Goal: Transaction & Acquisition: Purchase product/service

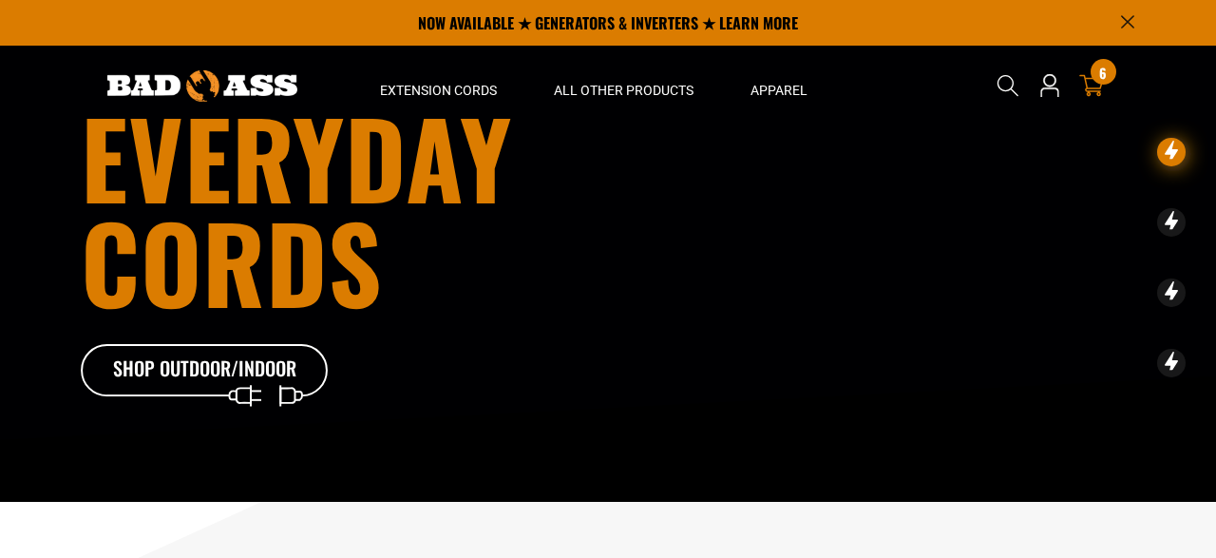
click at [1101, 84] on div "6 6 items" at bounding box center [1103, 72] width 26 height 26
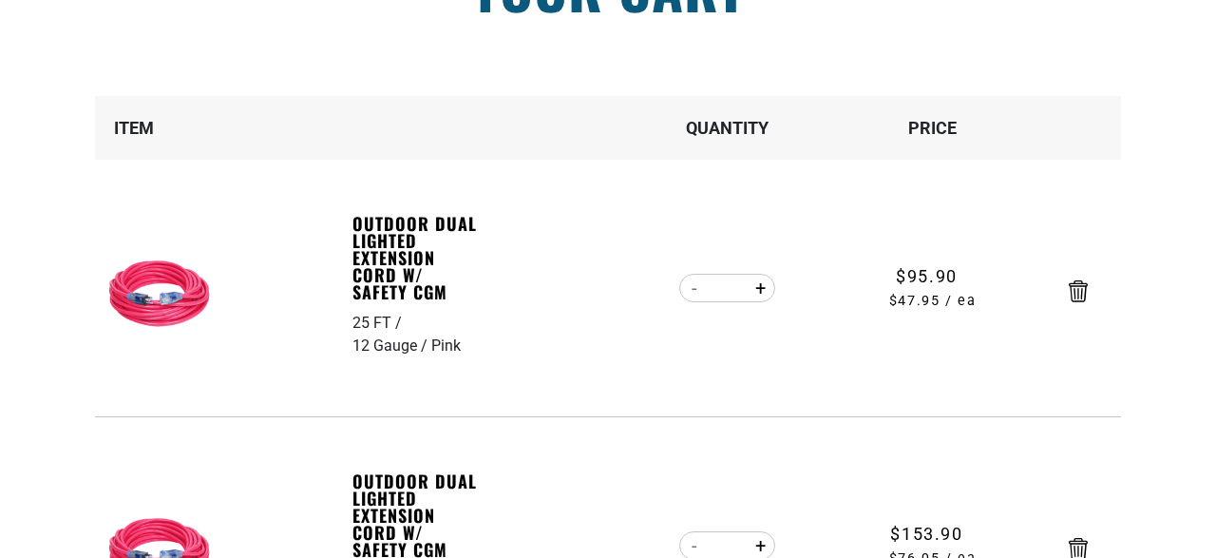
scroll to position [296, 0]
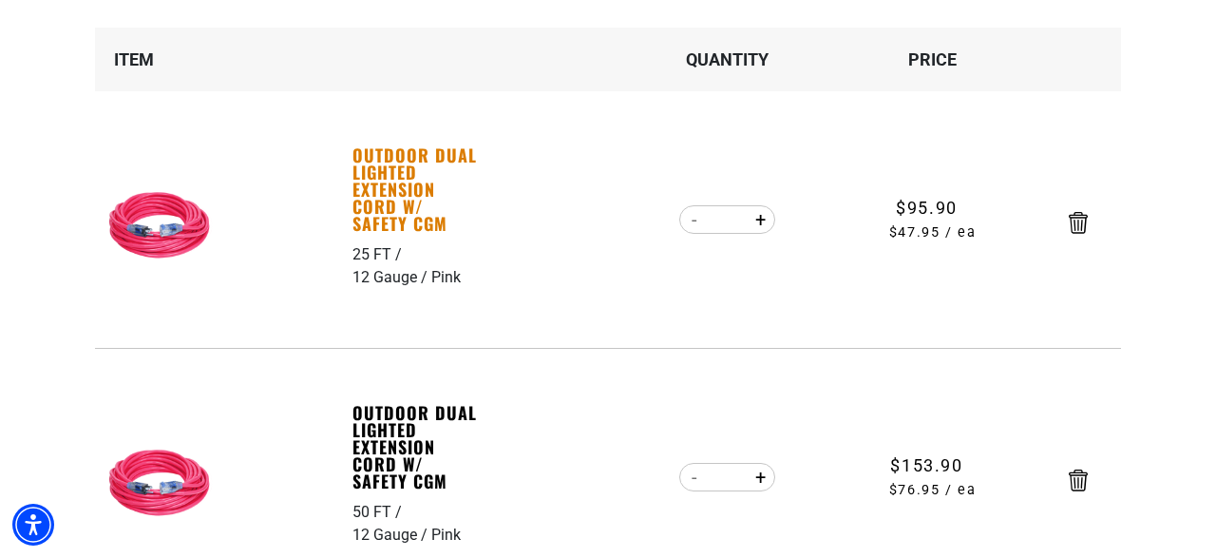
click at [394, 173] on link "Outdoor Dual Lighted Extension Cord w/ Safety CGM" at bounding box center [417, 188] width 131 height 85
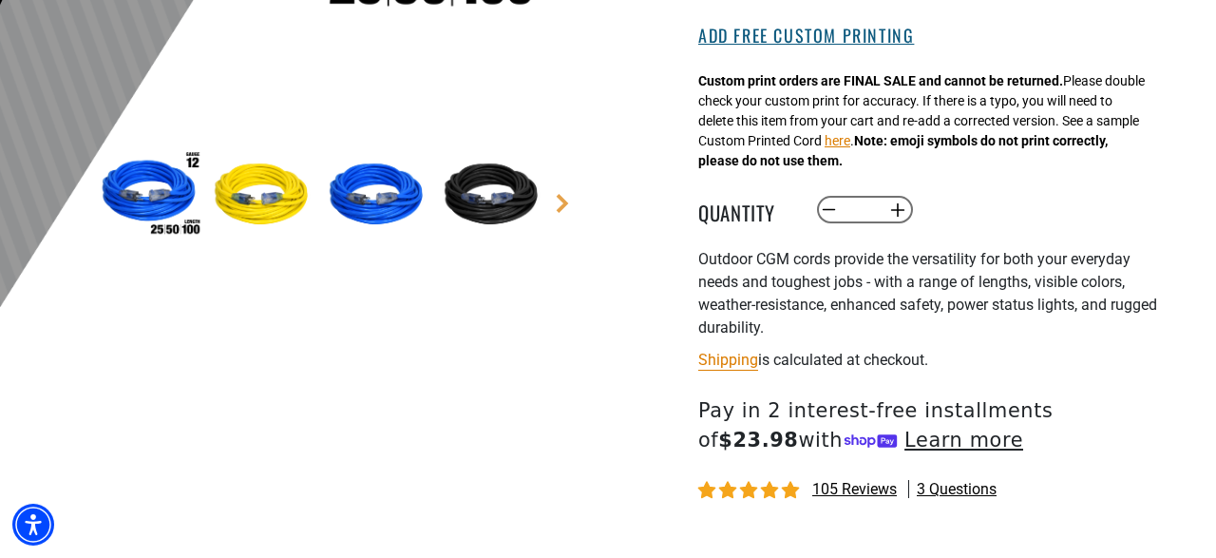
scroll to position [593, 0]
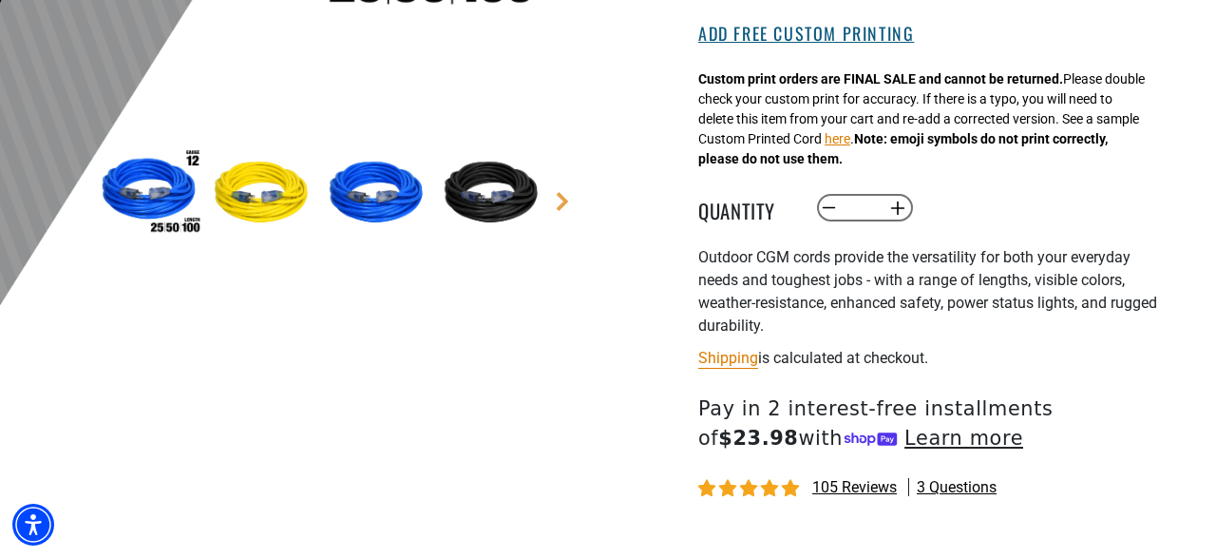
click at [790, 33] on button "Add Free Custom Printing" at bounding box center [806, 34] width 216 height 21
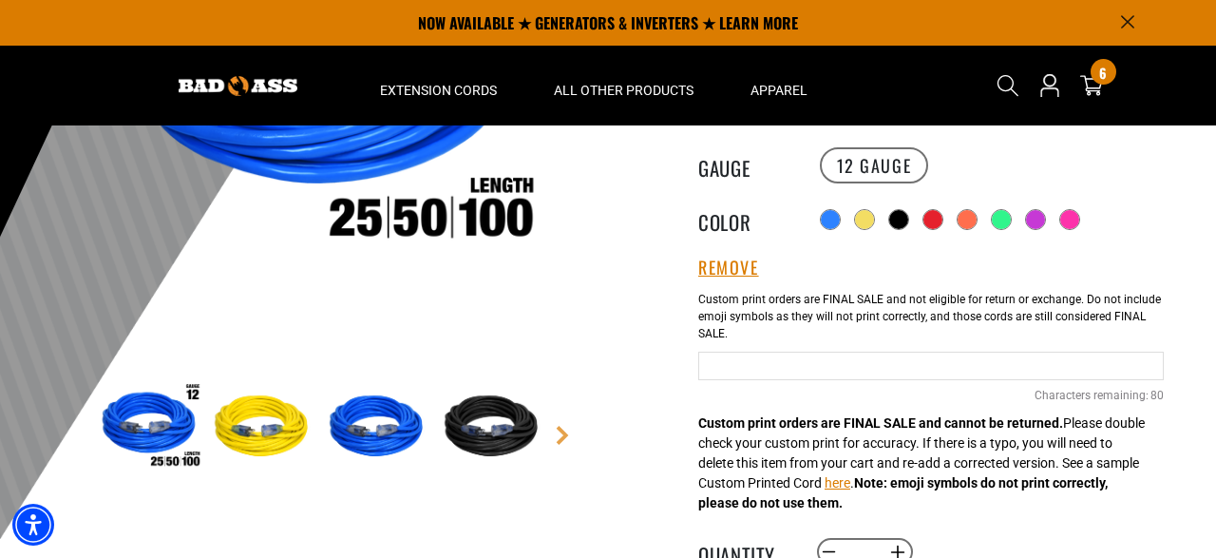
scroll to position [278, 0]
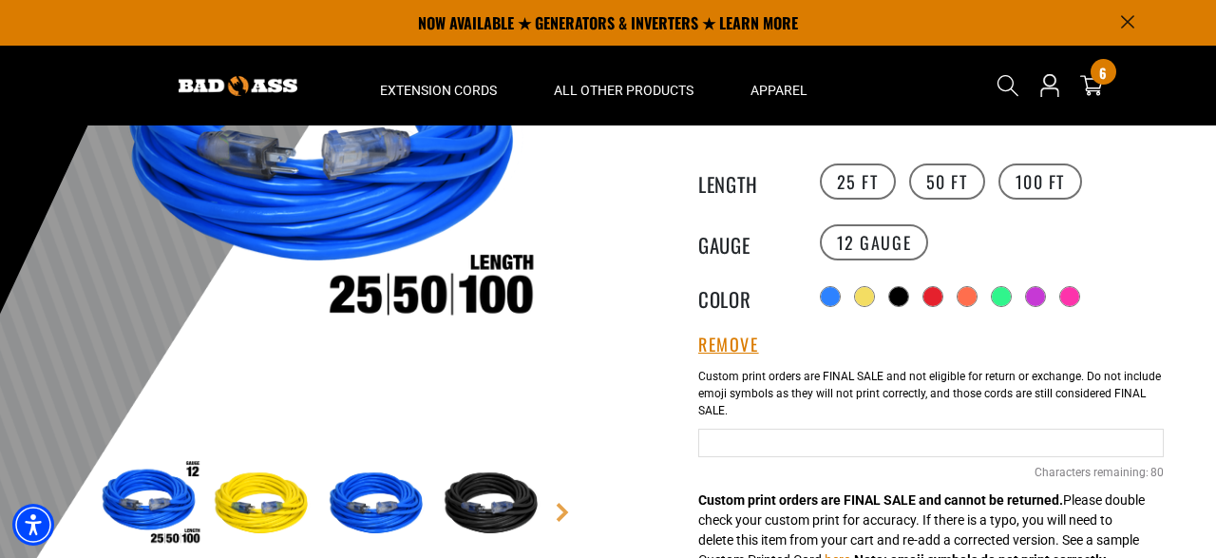
drag, startPoint x: 960, startPoint y: 327, endPoint x: 987, endPoint y: 317, distance: 28.2
click at [964, 329] on div "Outdoor Dual Lighted Extension Cord w/ Safety CGM Outdoor Dual Lighted Extensio…" at bounding box center [930, 512] width 465 height 1178
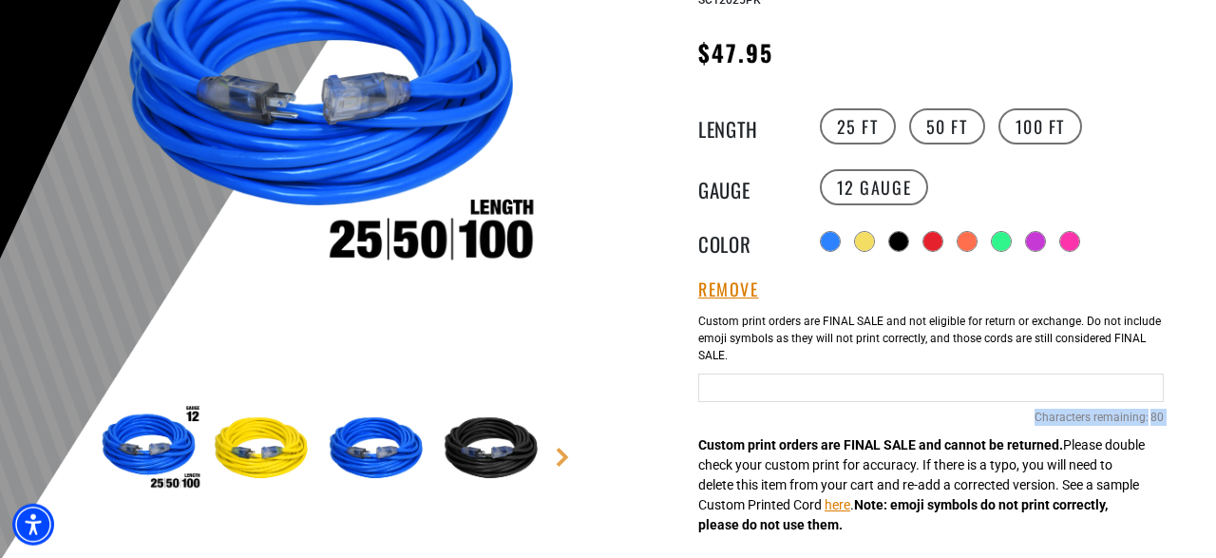
scroll to position [377, 0]
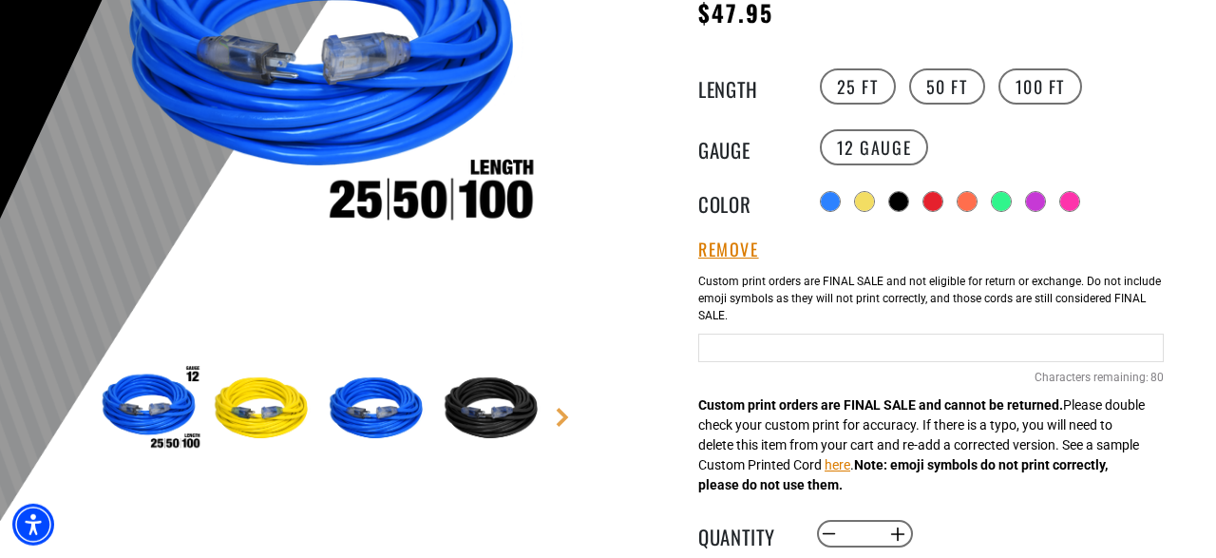
click at [770, 342] on input "Pink Cables" at bounding box center [930, 347] width 465 height 28
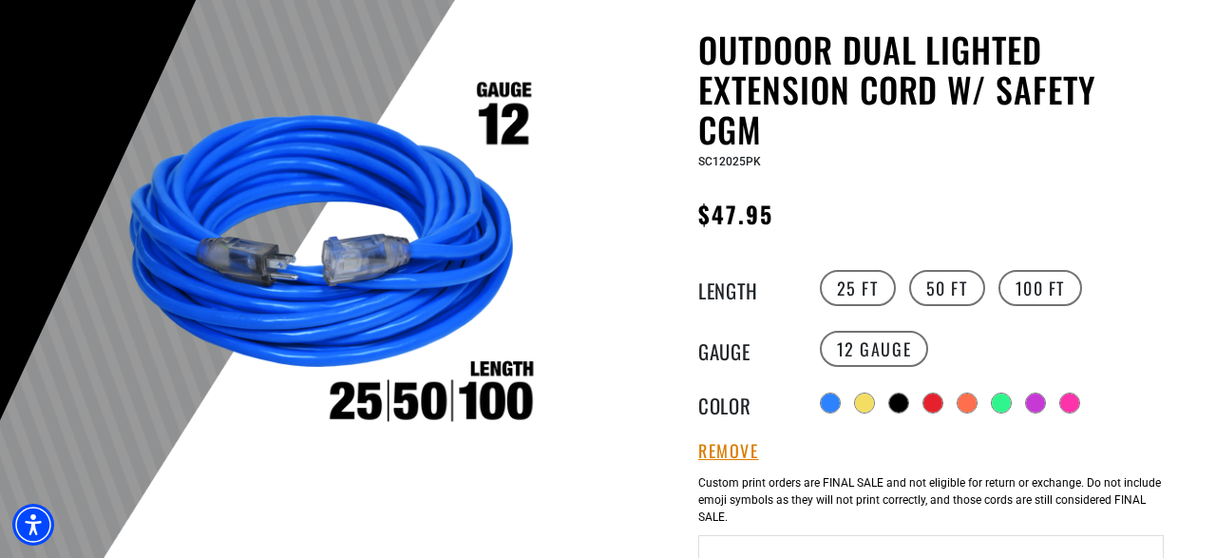
scroll to position [296, 0]
